Goal: Find contact information: Obtain details needed to contact an individual or organization

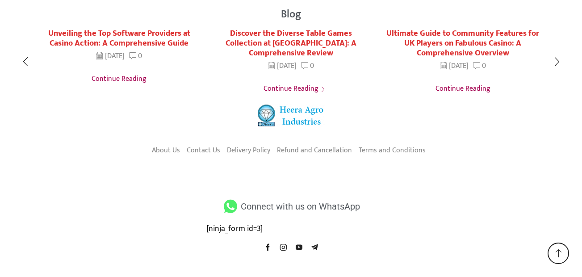
scroll to position [1781, 0]
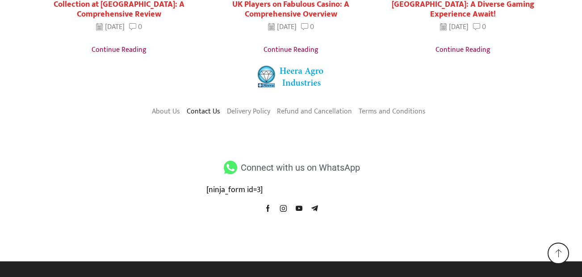
click at [205, 114] on link "Contact Us" at bounding box center [204, 111] width 34 height 15
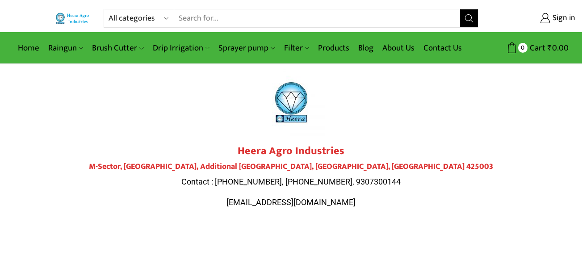
click at [246, 147] on strong "Heera Agro Industries" at bounding box center [291, 151] width 107 height 18
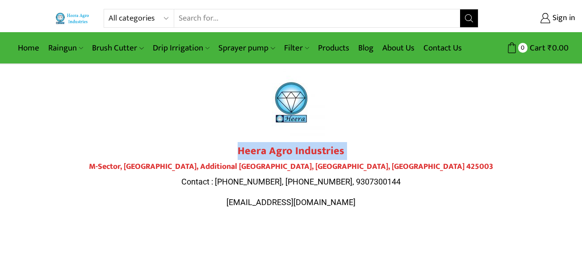
click at [246, 147] on strong "Heera Agro Industries" at bounding box center [291, 151] width 107 height 18
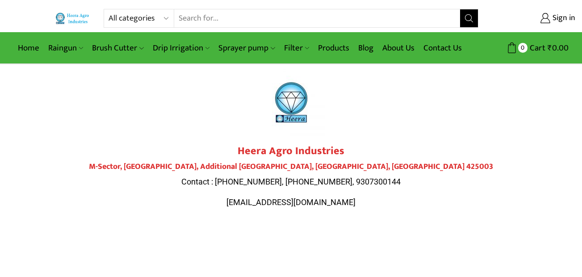
click at [255, 182] on span "Contact : 9284000511, 9307300143, 9307300144" at bounding box center [290, 181] width 219 height 9
click at [278, 201] on span "heeraagro@gmail.com" at bounding box center [290, 201] width 129 height 9
click at [255, 183] on span "Contact : 9284000511, 9307300143, 9307300144" at bounding box center [290, 181] width 219 height 9
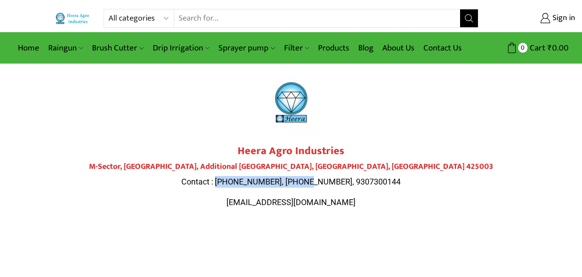
drag, startPoint x: 255, startPoint y: 183, endPoint x: 303, endPoint y: 184, distance: 48.7
click at [303, 184] on span "Contact : 9284000511, 9307300143, 9307300144" at bounding box center [290, 181] width 219 height 9
click at [340, 177] on span "Contact : 9284000511, 9307300143, 9307300144" at bounding box center [290, 181] width 219 height 9
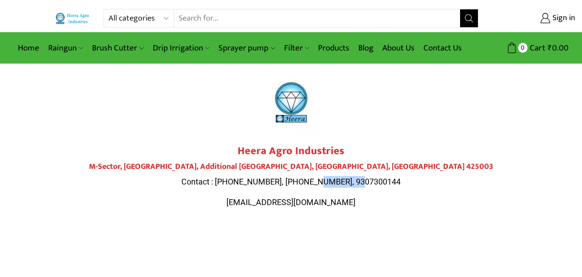
click at [340, 177] on span "Contact : 9284000511, 9307300143, 9307300144" at bounding box center [290, 181] width 219 height 9
click at [387, 168] on h4 "M-Sector, Patil Nagar, Additional MIDC, Jalgaon, Maharashtra 425003" at bounding box center [291, 167] width 500 height 10
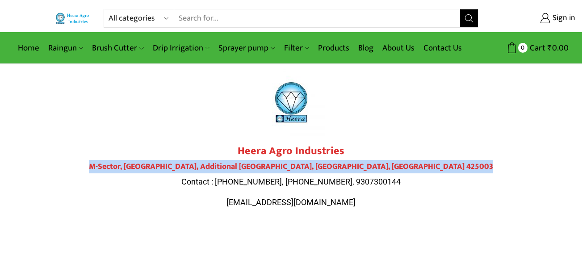
click at [387, 168] on h4 "M-Sector, Patil Nagar, Additional MIDC, Jalgaon, Maharashtra 425003" at bounding box center [291, 167] width 500 height 10
click at [395, 47] on link "About Us" at bounding box center [398, 48] width 41 height 21
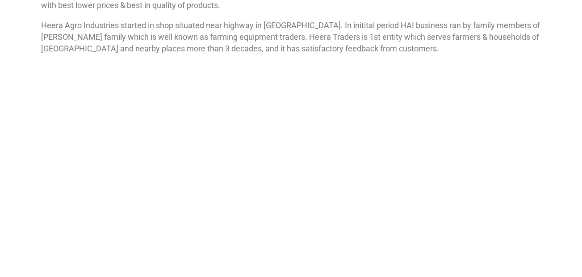
scroll to position [45, 0]
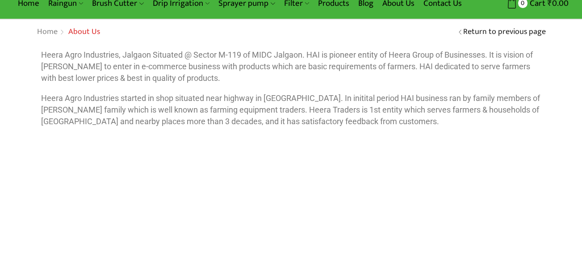
click at [64, 67] on p "Heera Agro Industries, Jalgaon Situated @ Sector M-119 of MIDC Jalgaon. HAI is …" at bounding box center [291, 66] width 500 height 34
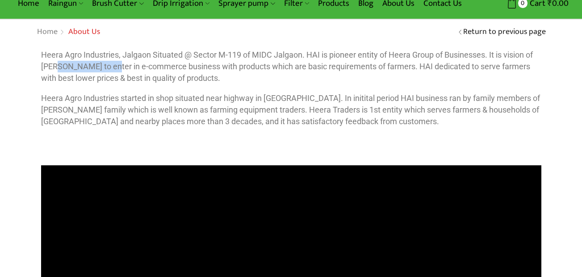
drag, startPoint x: 64, startPoint y: 67, endPoint x: 107, endPoint y: 63, distance: 42.6
click at [107, 63] on p "Heera Agro Industries, Jalgaon Situated @ Sector M-119 of MIDC Jalgaon. HAI is …" at bounding box center [291, 66] width 500 height 34
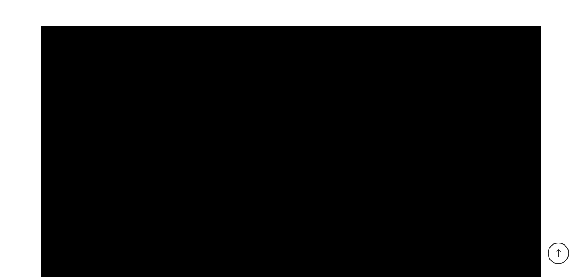
scroll to position [57, 0]
